Goal: Task Accomplishment & Management: Manage account settings

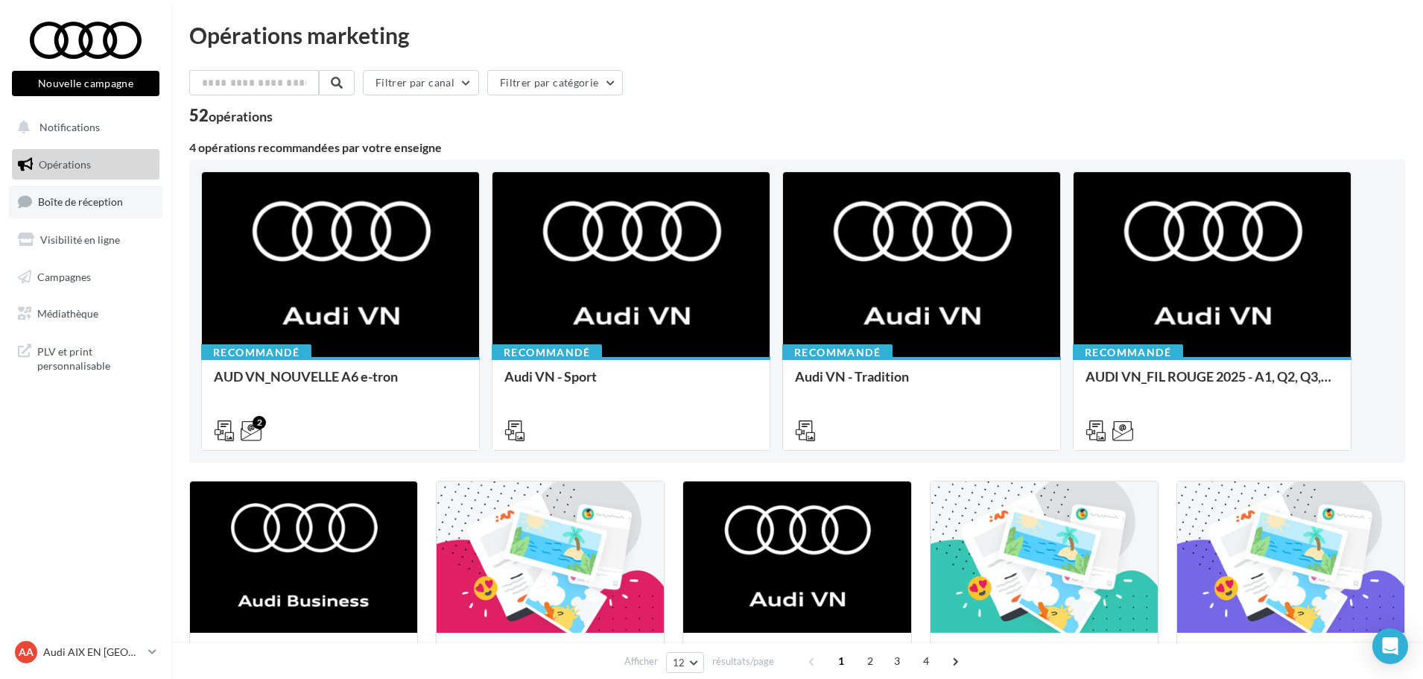
click at [113, 202] on span "Boîte de réception" at bounding box center [80, 201] width 85 height 13
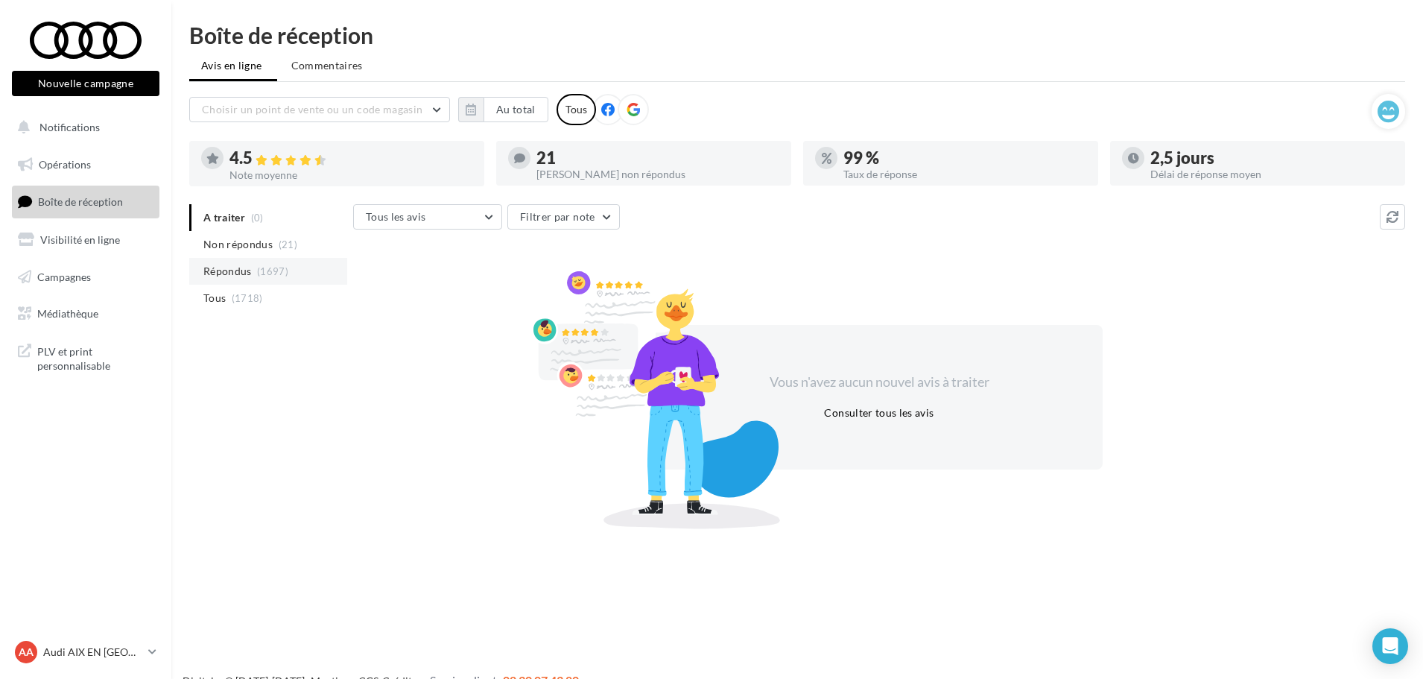
click at [238, 268] on span "Répondus" at bounding box center [227, 271] width 48 height 15
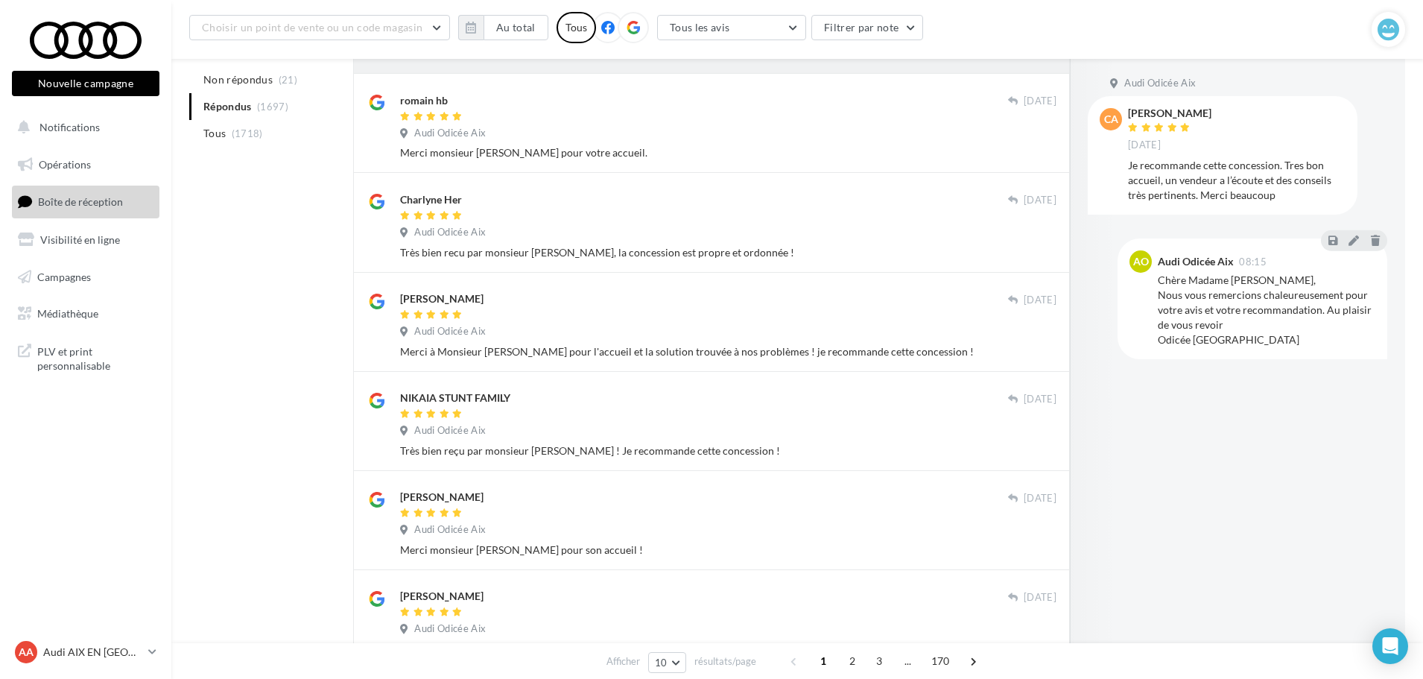
scroll to position [447, 0]
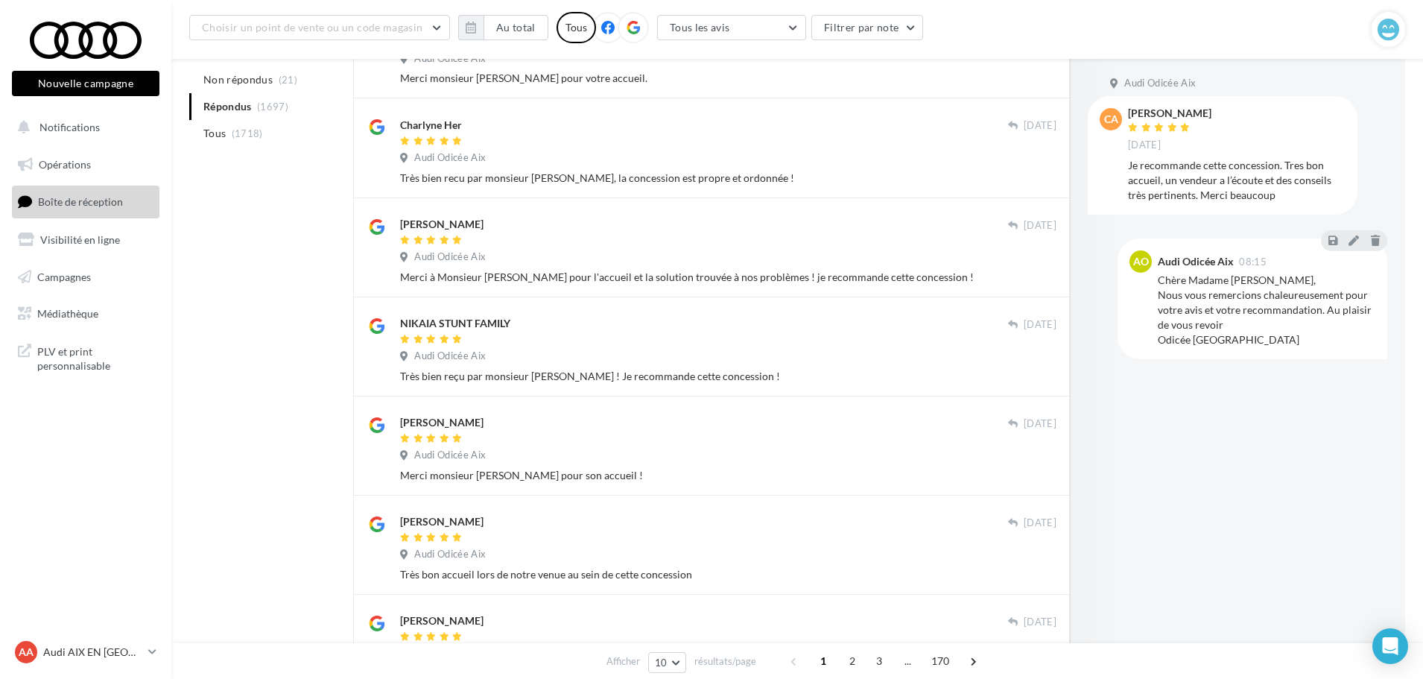
click at [666, 431] on div "Bertrand HER" at bounding box center [704, 429] width 608 height 31
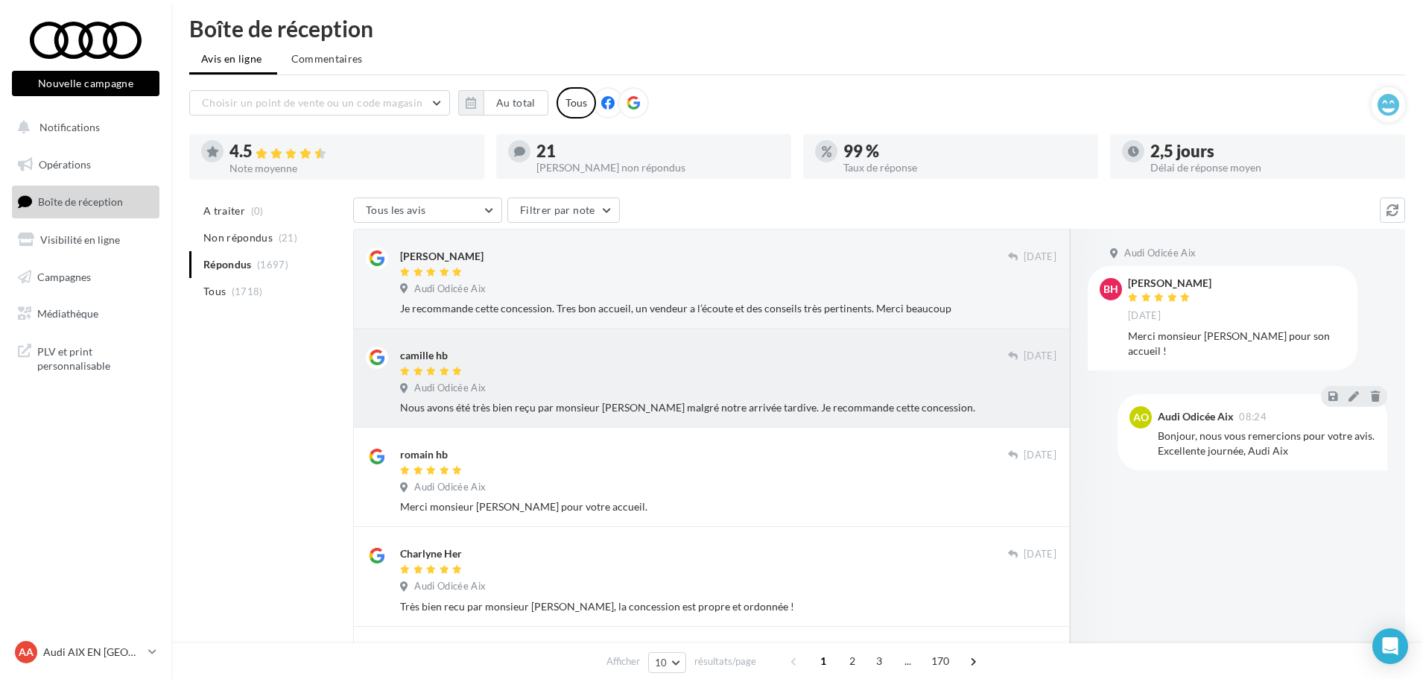
scroll to position [0, 0]
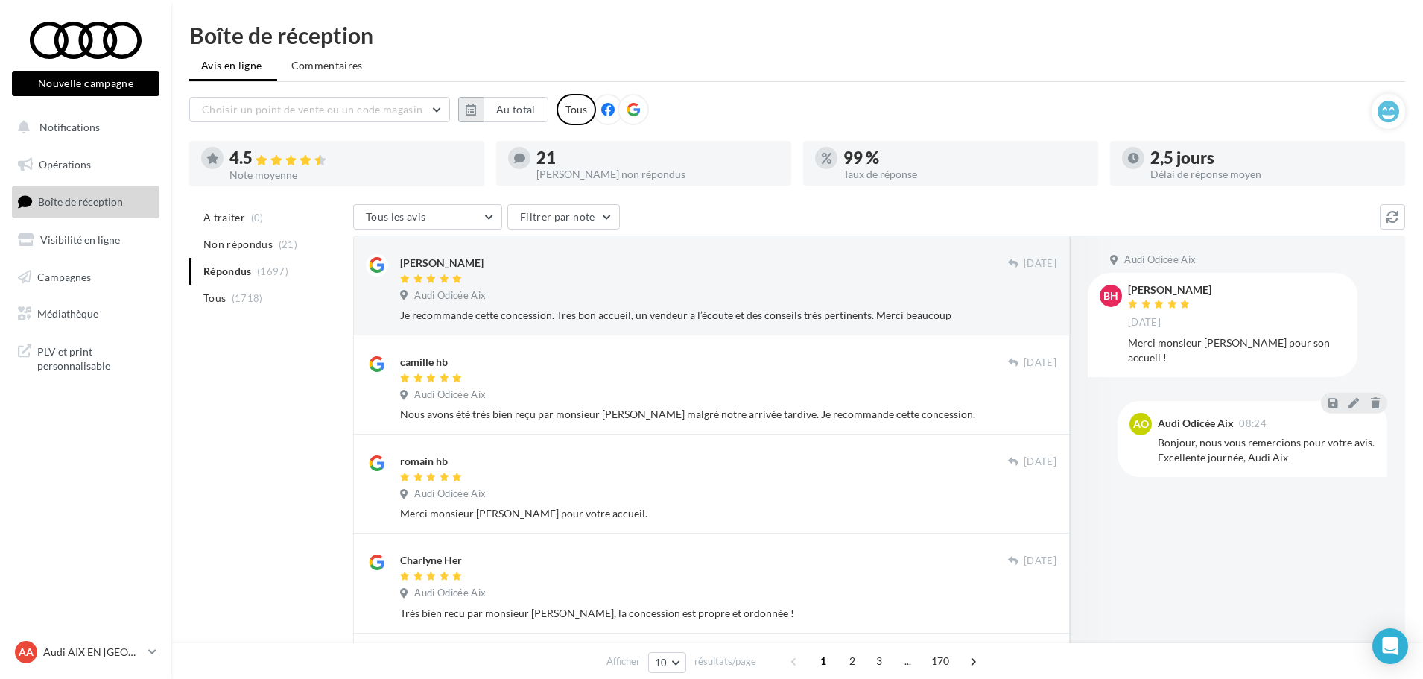
click at [472, 120] on button "button" at bounding box center [470, 109] width 25 height 25
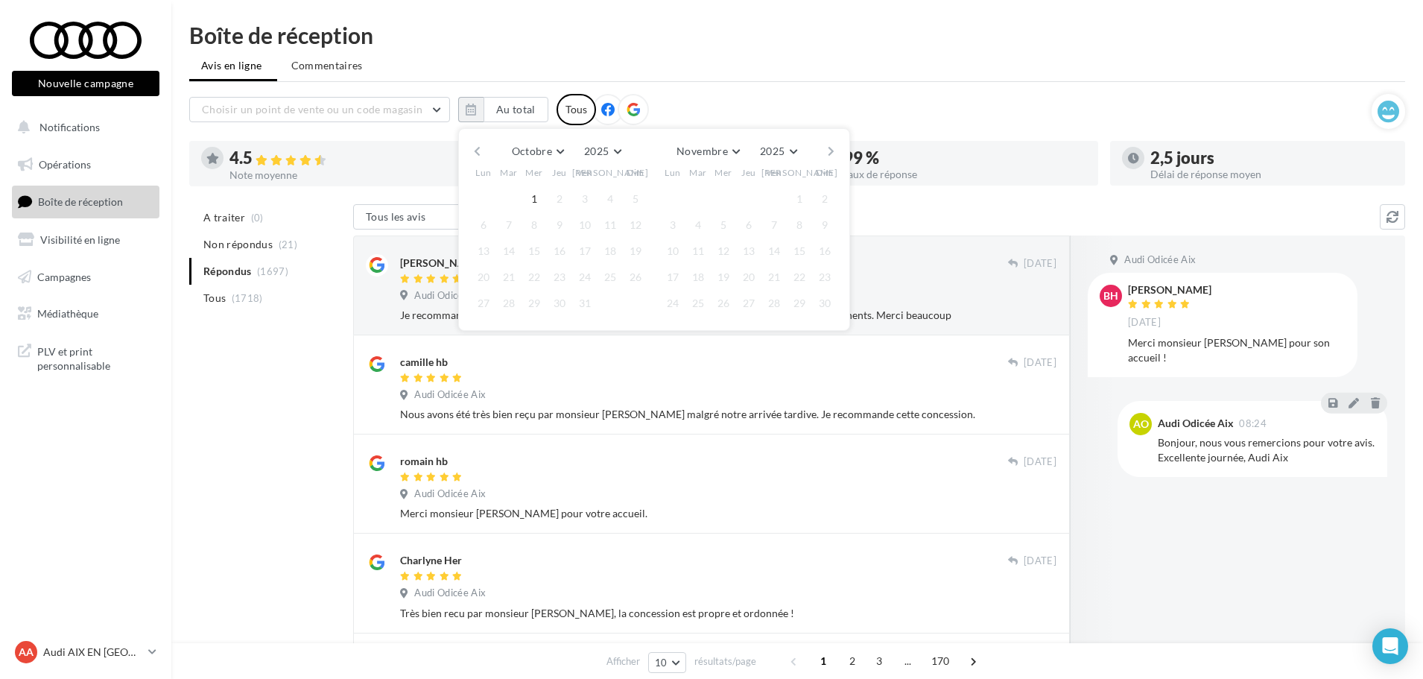
click at [475, 150] on button "button" at bounding box center [477, 151] width 13 height 21
click at [475, 197] on button "1" at bounding box center [483, 199] width 22 height 22
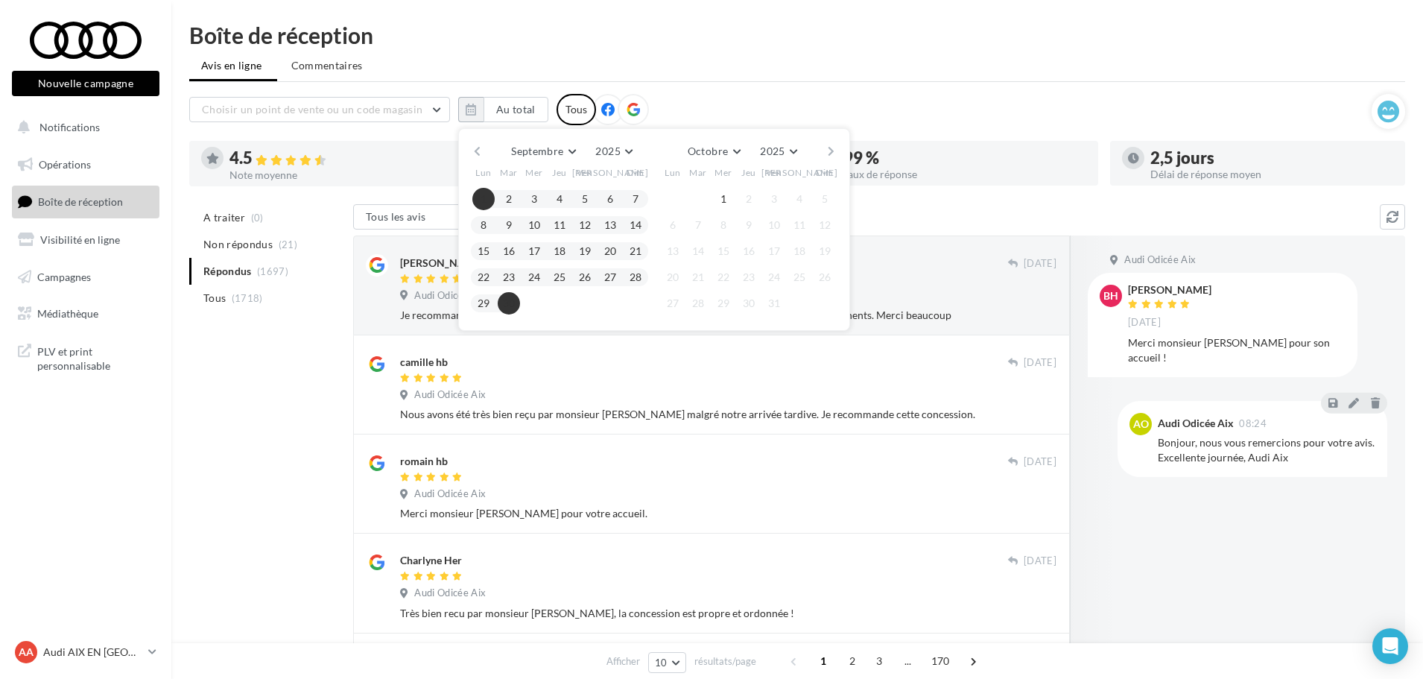
click at [510, 296] on button "30" at bounding box center [509, 303] width 22 height 22
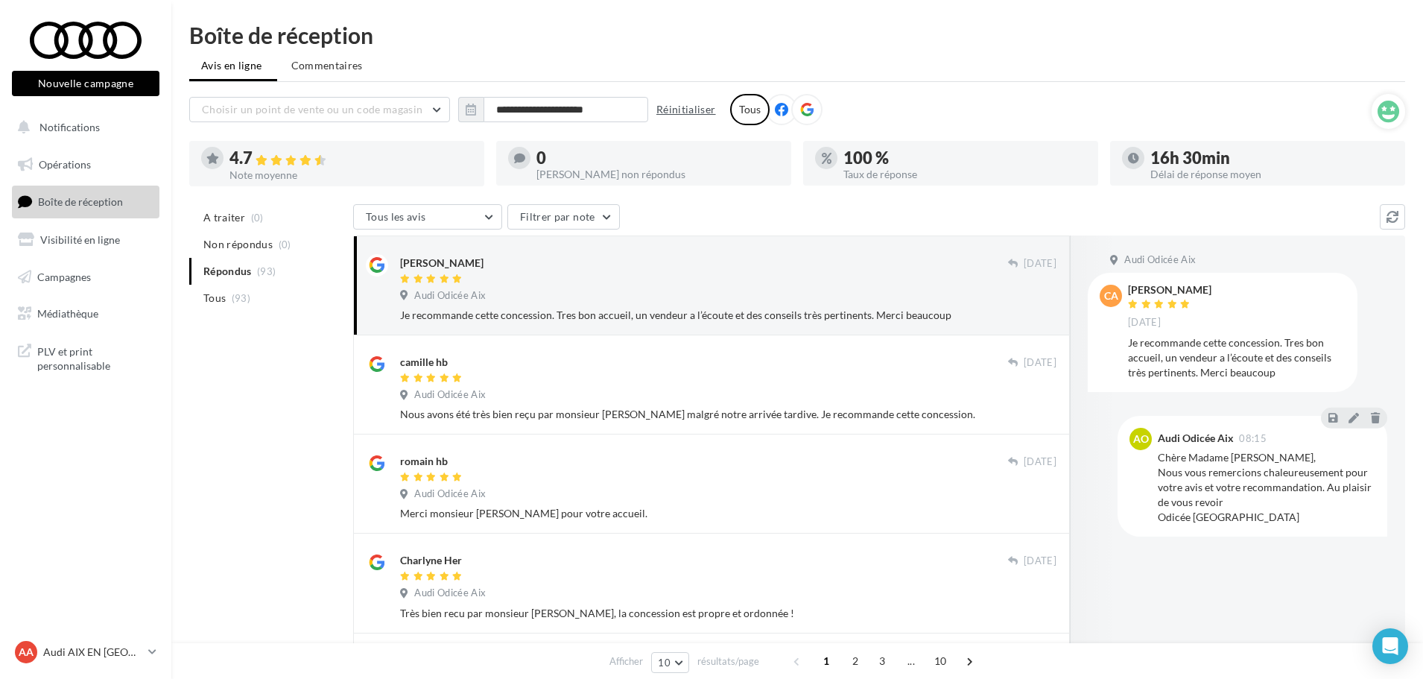
click at [687, 109] on button "Réinitialiser" at bounding box center [686, 110] width 72 height 18
click at [298, 248] on li "Non répondus (21)" at bounding box center [268, 244] width 158 height 27
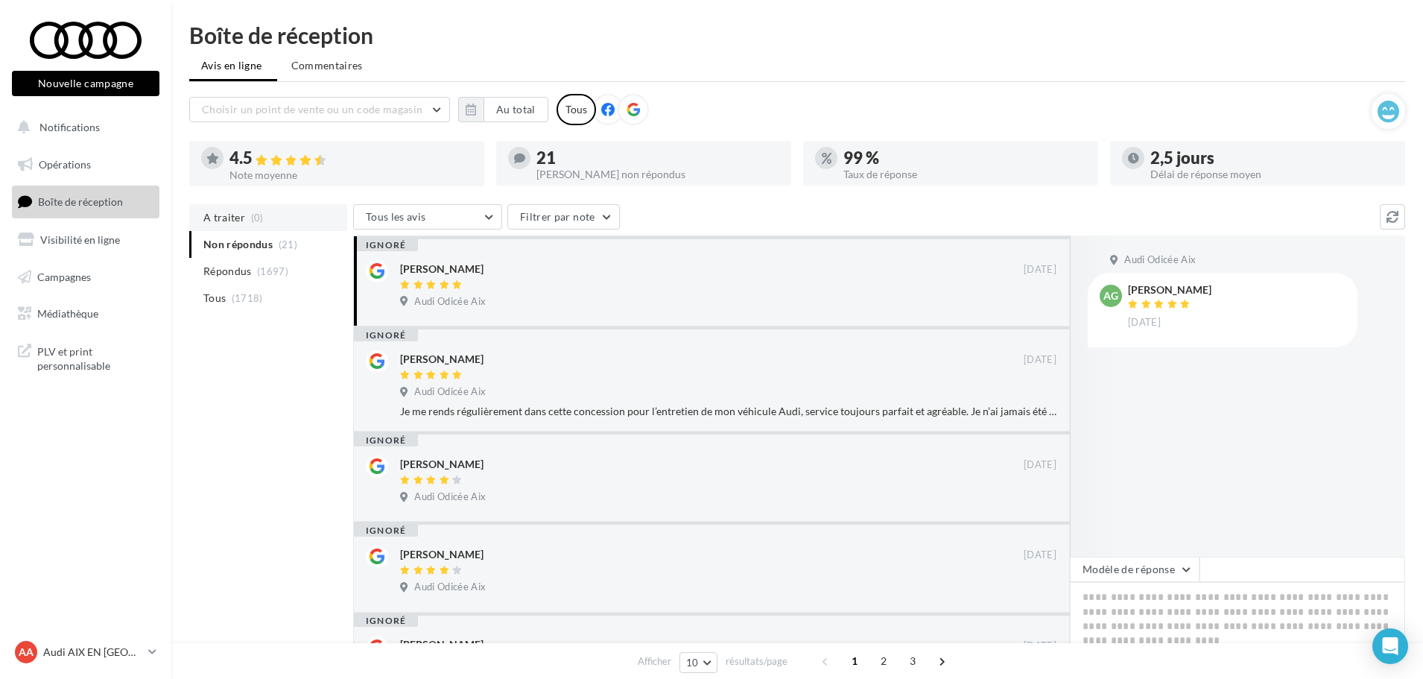
click at [281, 220] on li "A traiter (0)" at bounding box center [268, 217] width 158 height 27
